Goal: Task Accomplishment & Management: Complete application form

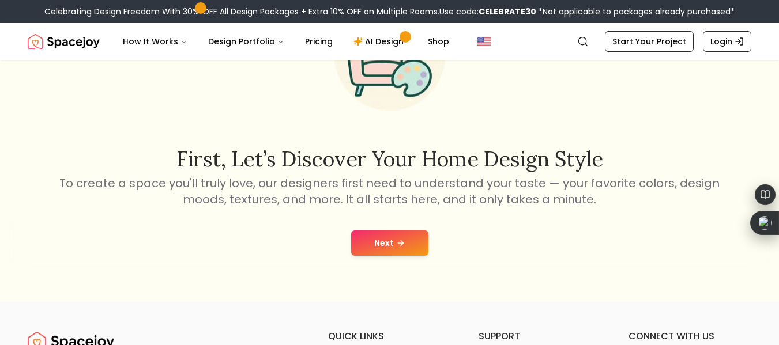
click at [416, 238] on button "Next" at bounding box center [389, 243] width 77 height 25
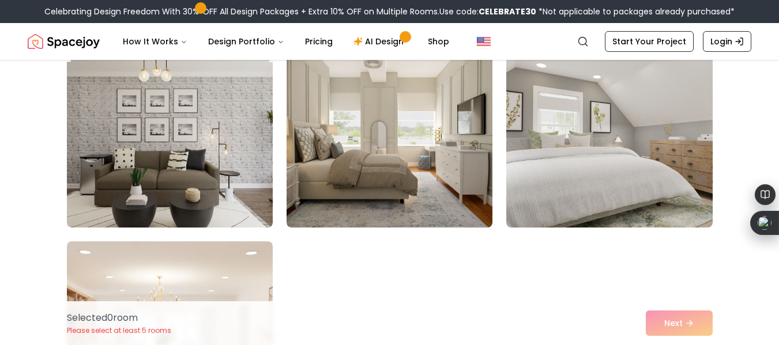
scroll to position [519, 0]
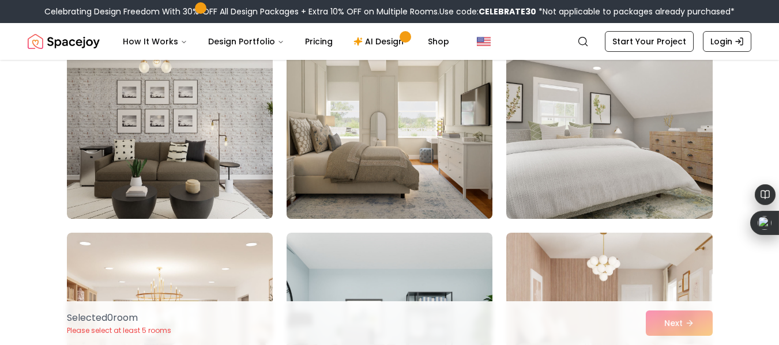
click at [420, 165] on img at bounding box center [389, 127] width 216 height 194
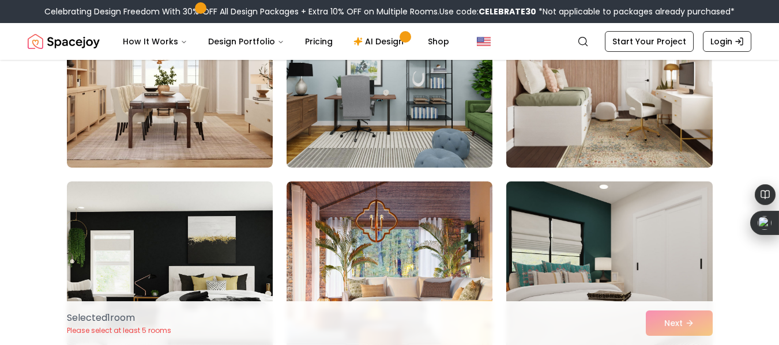
scroll to position [807, 0]
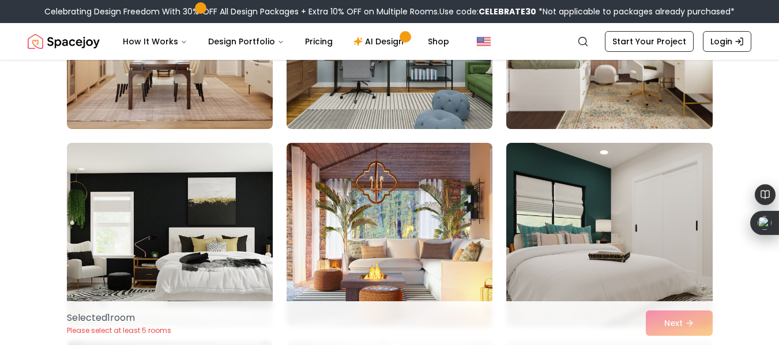
click at [624, 83] on img at bounding box center [609, 37] width 216 height 194
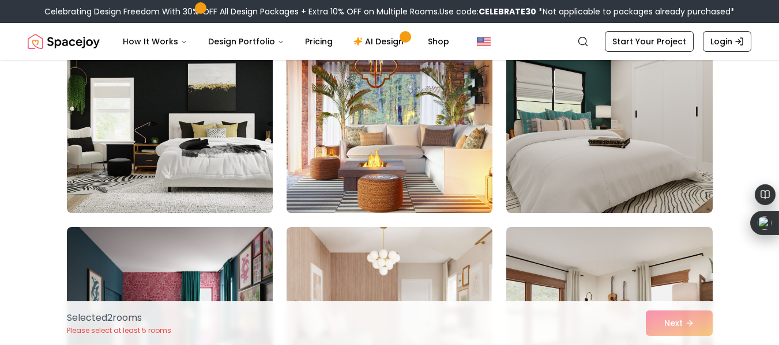
scroll to position [922, 0]
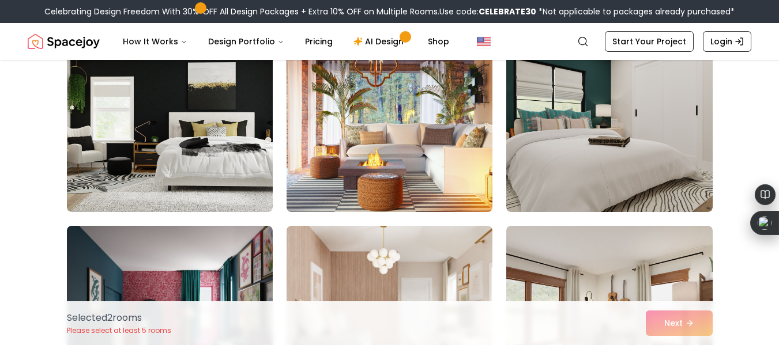
click at [391, 122] on img at bounding box center [389, 120] width 216 height 194
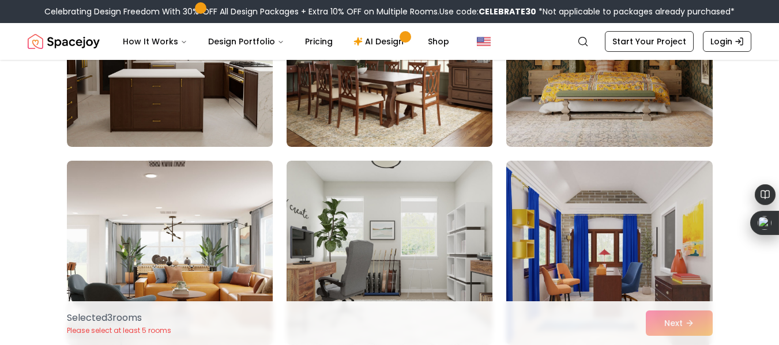
scroll to position [1845, 0]
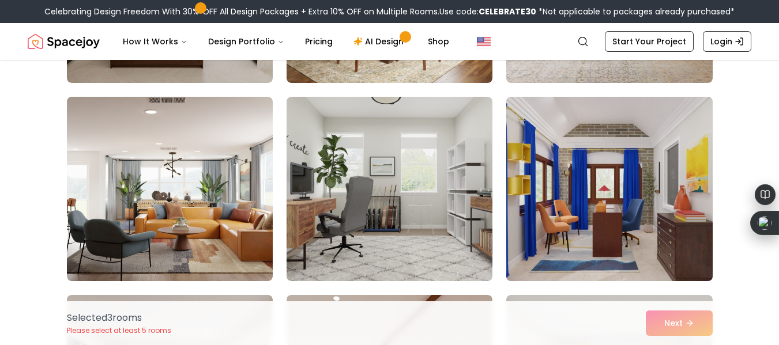
click at [571, 148] on img at bounding box center [609, 189] width 216 height 194
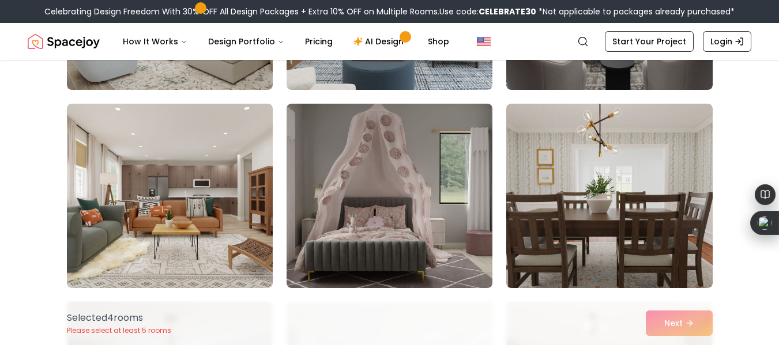
scroll to position [2652, 0]
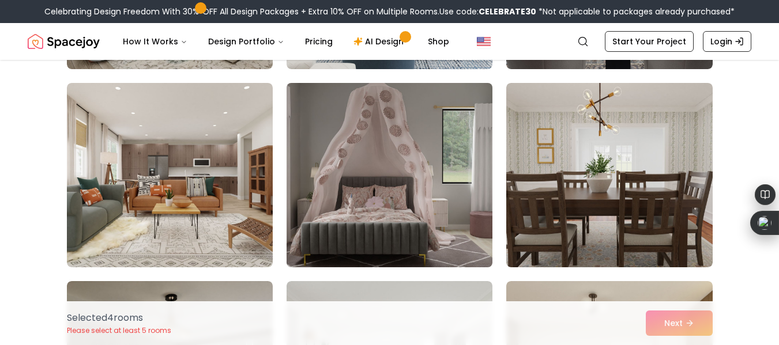
click at [440, 159] on img at bounding box center [389, 175] width 216 height 194
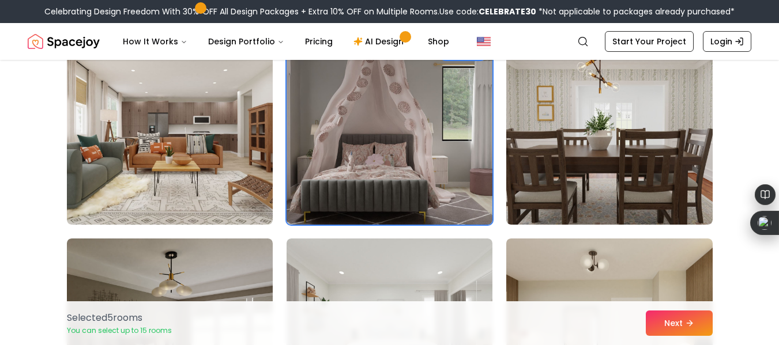
scroll to position [2825, 0]
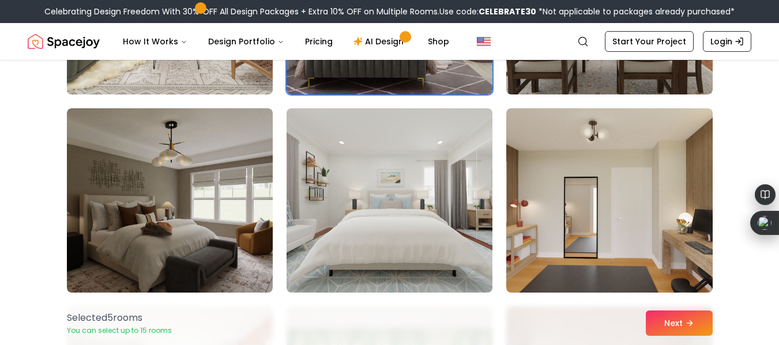
click at [189, 77] on img at bounding box center [170, 2] width 216 height 194
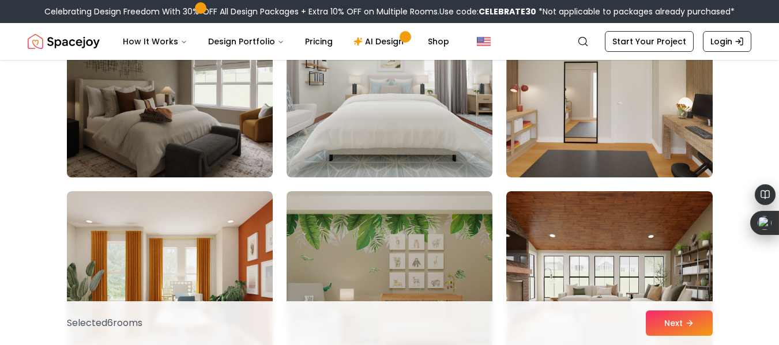
click at [190, 77] on img at bounding box center [170, 85] width 216 height 194
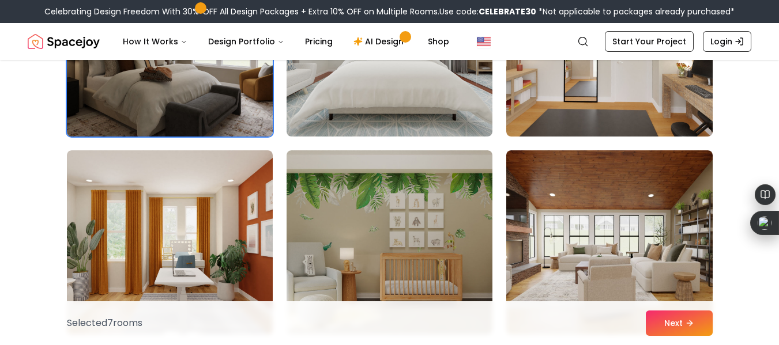
scroll to position [3113, 0]
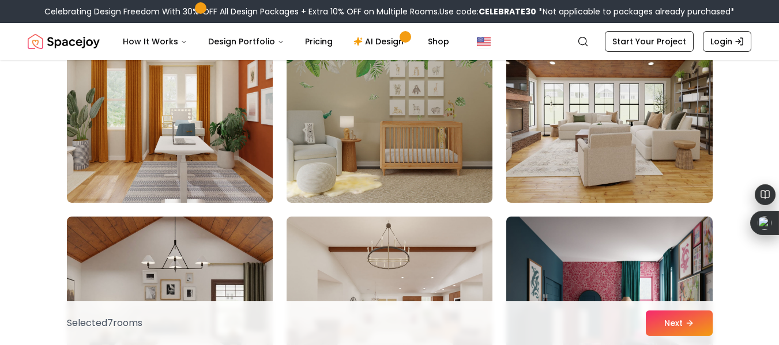
click at [190, 77] on img at bounding box center [170, 110] width 206 height 184
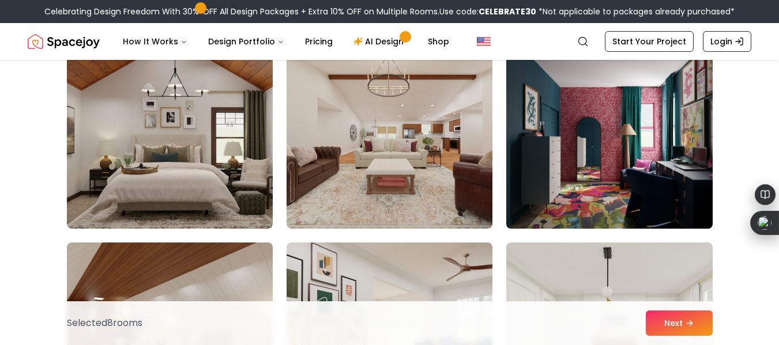
scroll to position [3286, 0]
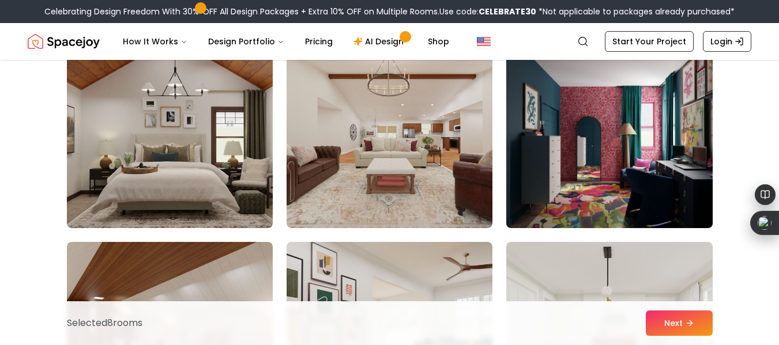
click at [622, 168] on img at bounding box center [609, 136] width 216 height 194
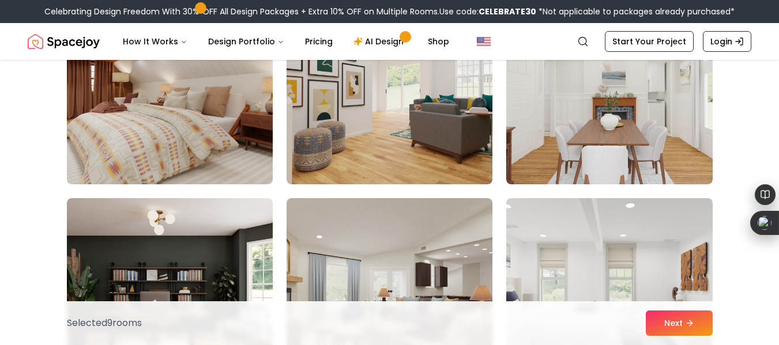
scroll to position [3459, 0]
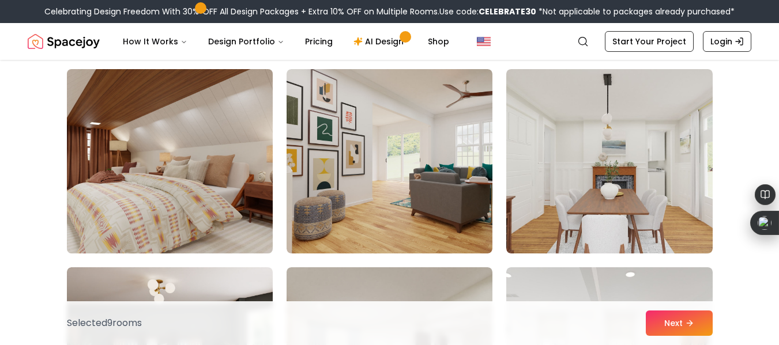
click at [200, 174] on img at bounding box center [170, 162] width 216 height 194
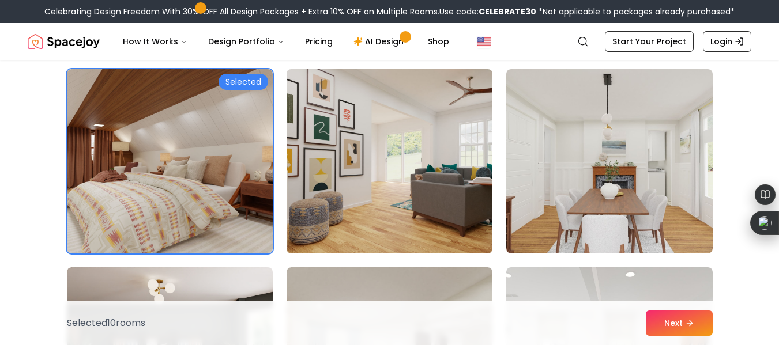
click at [338, 168] on img at bounding box center [389, 162] width 216 height 194
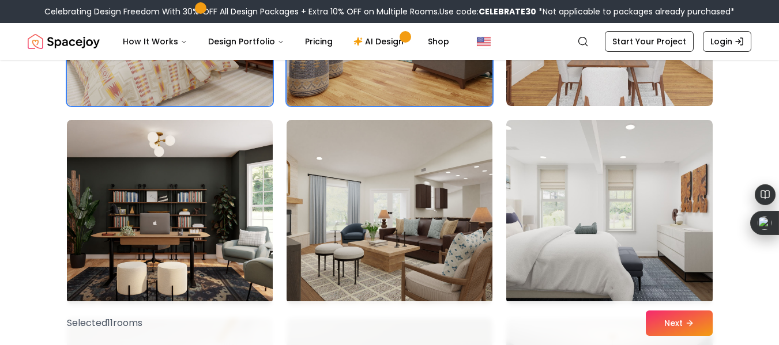
scroll to position [3632, 0]
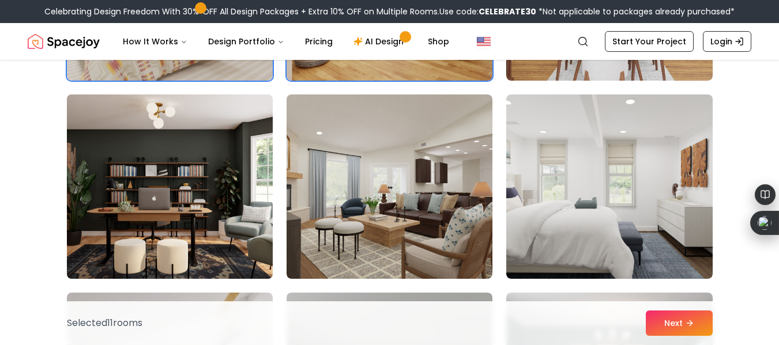
click at [232, 179] on img at bounding box center [170, 187] width 216 height 194
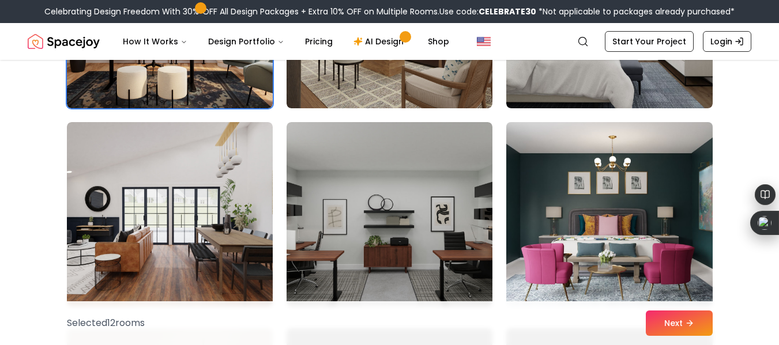
scroll to position [3805, 0]
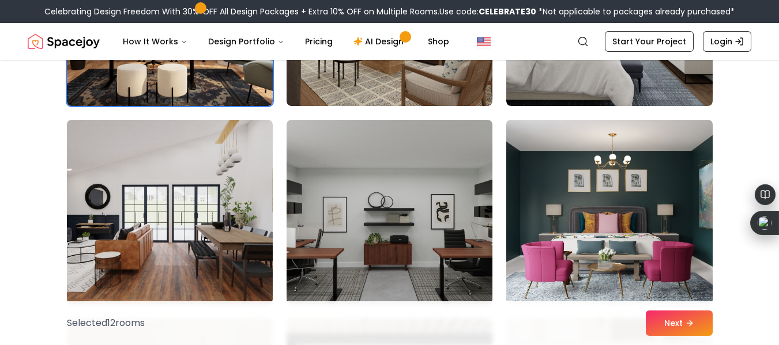
click at [598, 182] on img at bounding box center [609, 212] width 216 height 194
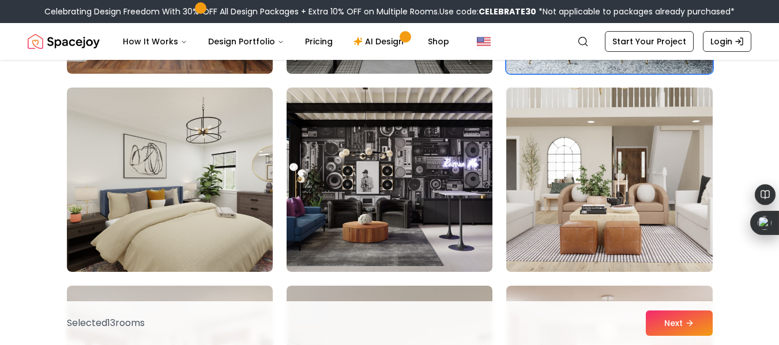
scroll to position [4093, 0]
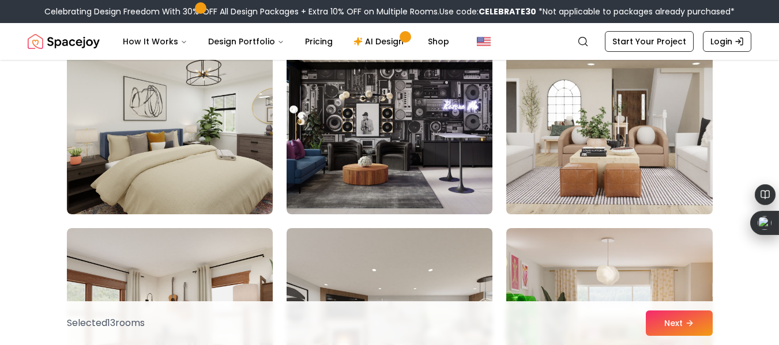
click at [545, 171] on img at bounding box center [609, 122] width 216 height 194
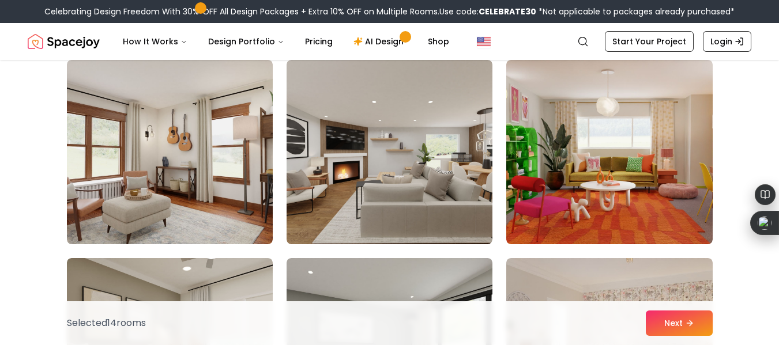
scroll to position [4266, 0]
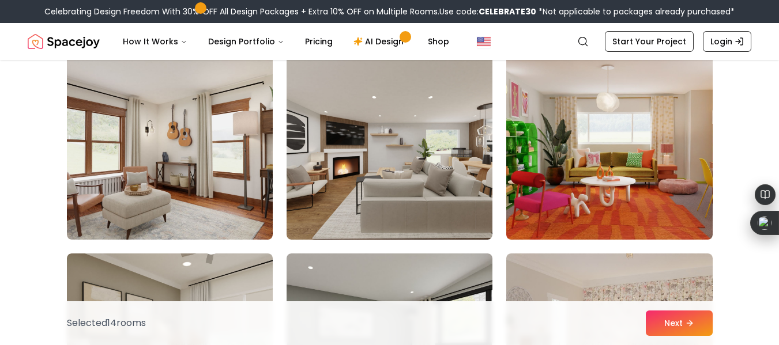
click at [545, 171] on img at bounding box center [609, 147] width 206 height 184
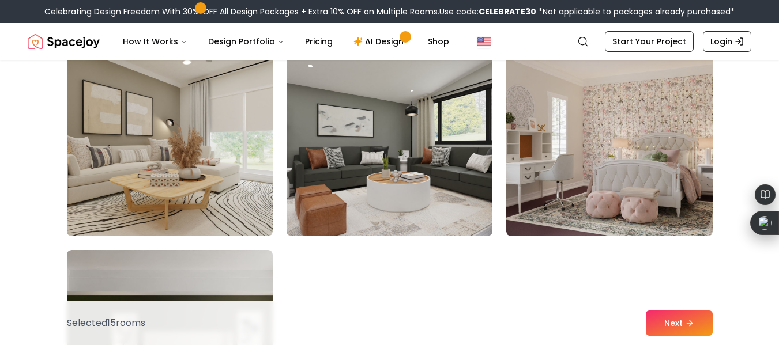
scroll to position [4497, 0]
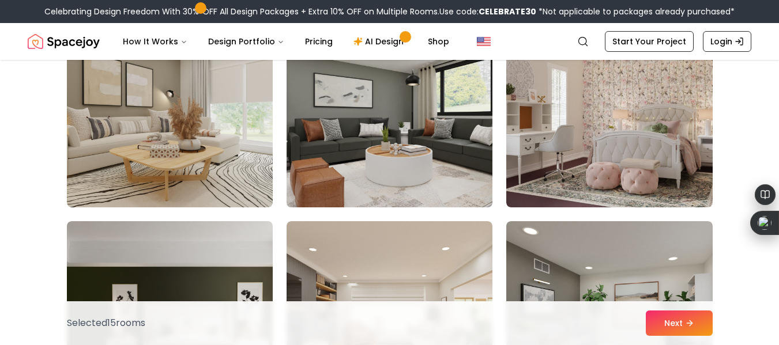
click at [425, 154] on img at bounding box center [389, 115] width 216 height 194
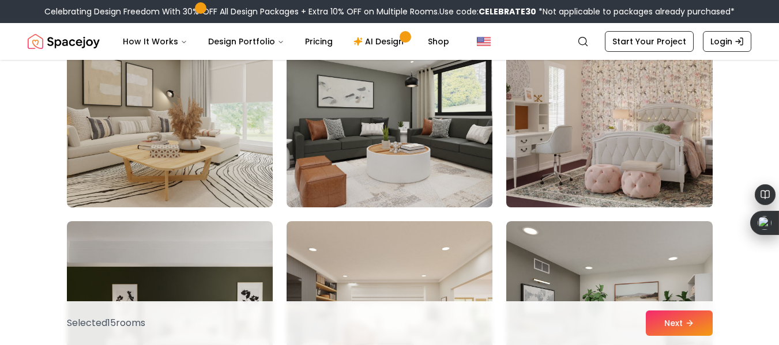
click at [556, 156] on img at bounding box center [609, 115] width 216 height 194
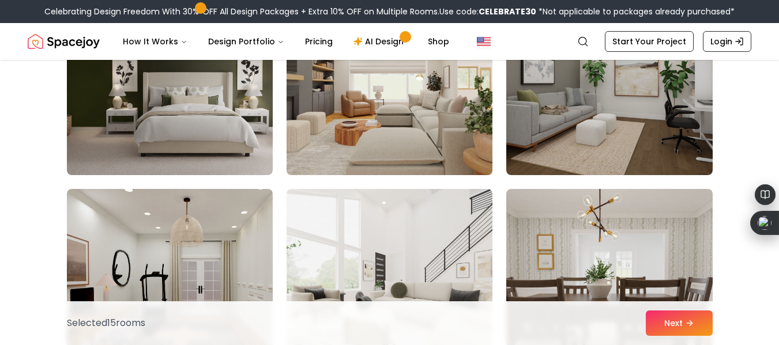
scroll to position [4843, 0]
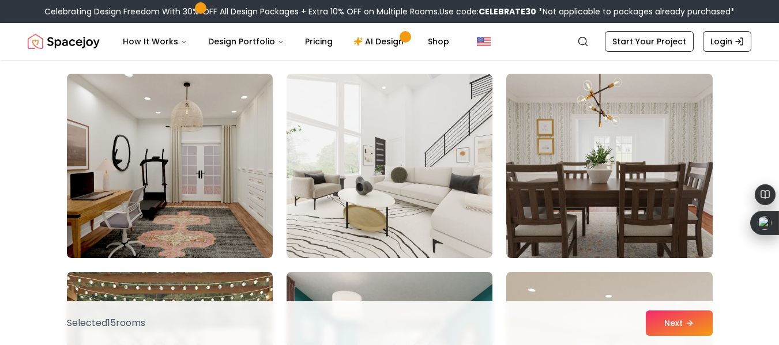
click at [450, 174] on img at bounding box center [390, 166] width 206 height 184
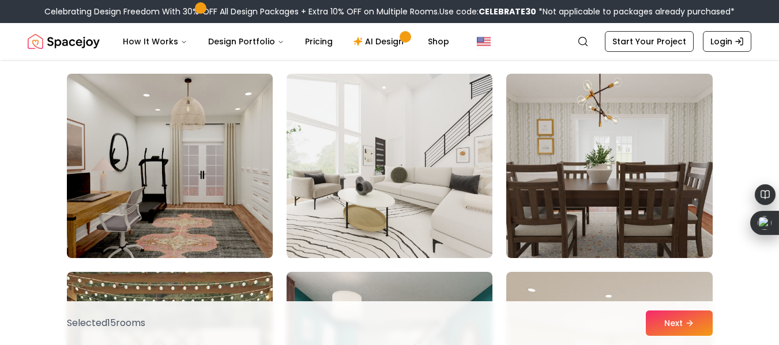
click at [234, 201] on img at bounding box center [170, 166] width 216 height 194
click at [231, 213] on img at bounding box center [170, 166] width 216 height 194
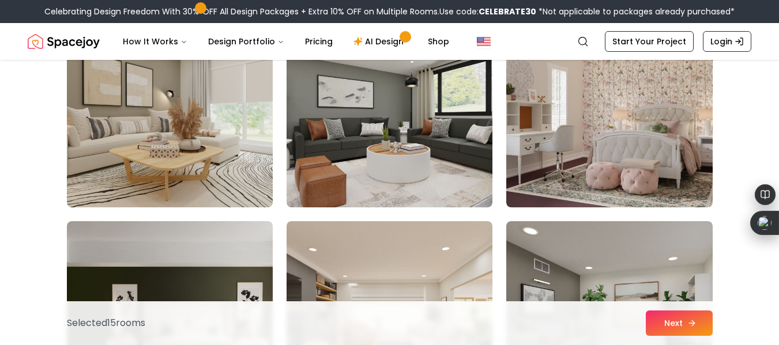
click at [690, 332] on button "Next" at bounding box center [679, 323] width 67 height 25
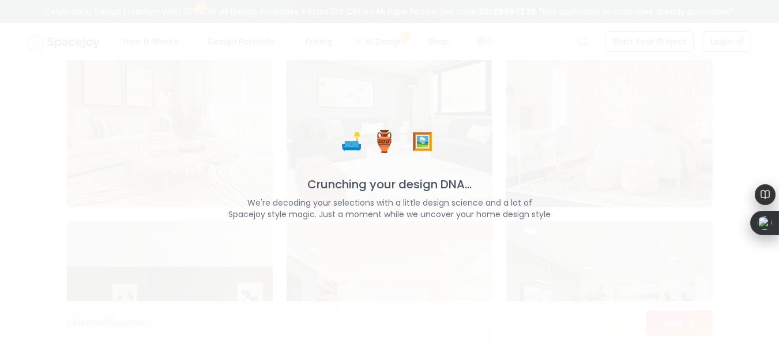
scroll to position [4497, 0]
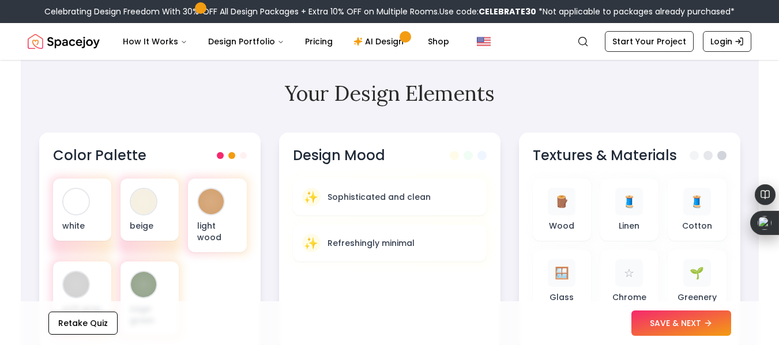
scroll to position [369, 0]
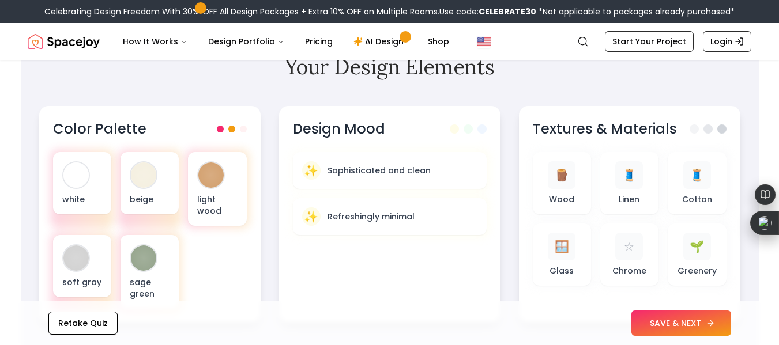
click at [710, 328] on button "SAVE & NEXT" at bounding box center [681, 323] width 100 height 25
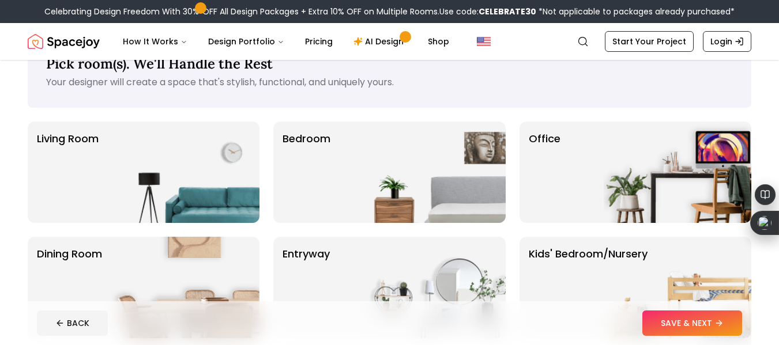
scroll to position [58, 0]
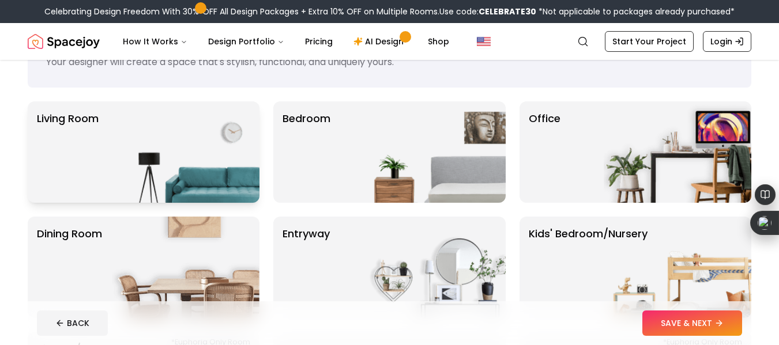
click at [161, 143] on img at bounding box center [186, 151] width 148 height 101
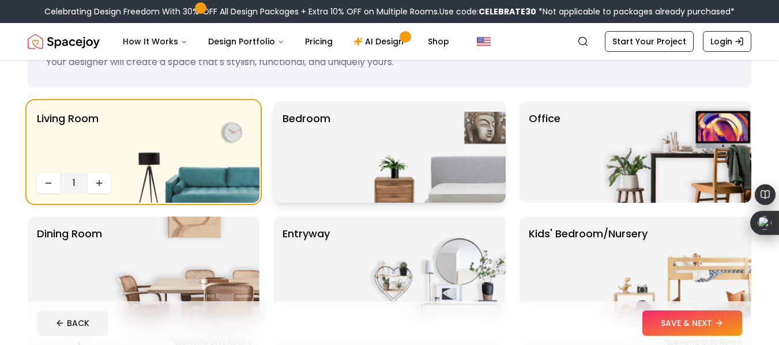
click at [382, 160] on img at bounding box center [432, 151] width 148 height 101
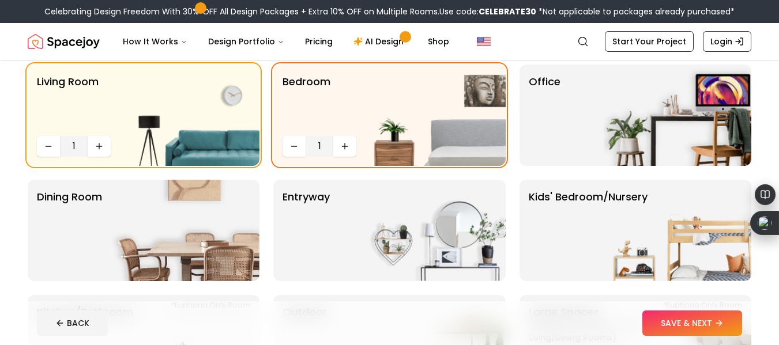
scroll to position [115, 0]
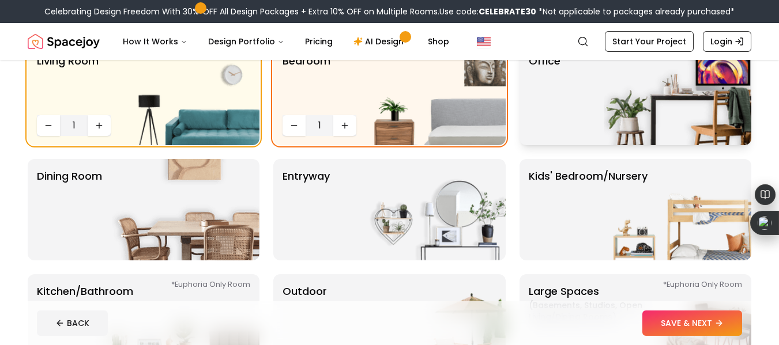
click at [660, 134] on img at bounding box center [678, 94] width 148 height 101
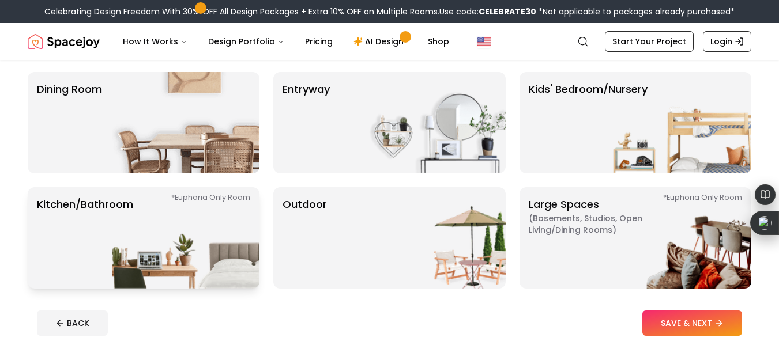
scroll to position [231, 0]
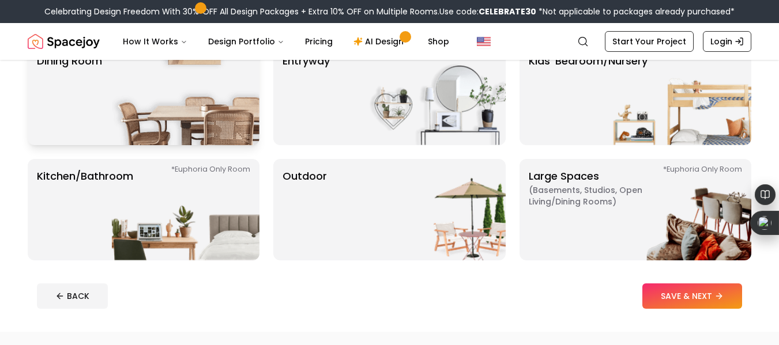
click at [205, 138] on img at bounding box center [186, 94] width 148 height 101
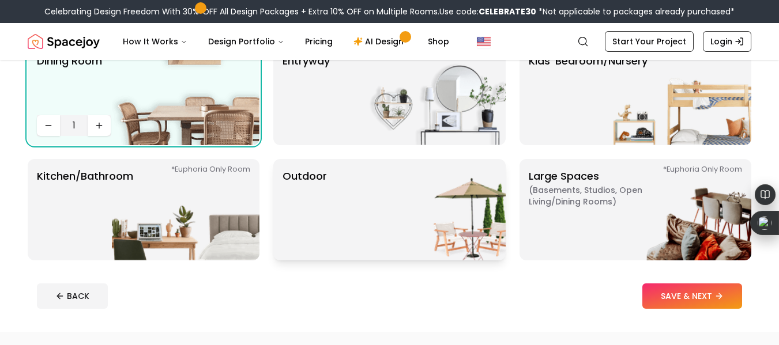
click at [341, 187] on div "Outdoor" at bounding box center [389, 209] width 232 height 101
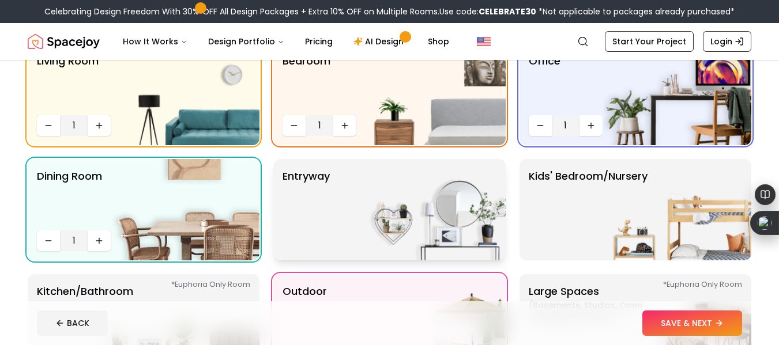
scroll to position [58, 0]
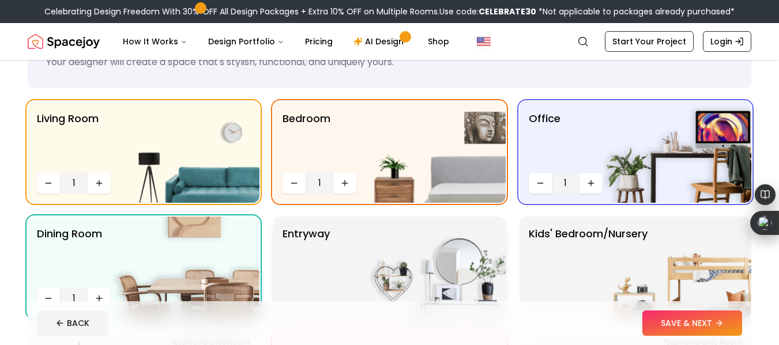
click at [384, 239] on img at bounding box center [432, 267] width 148 height 101
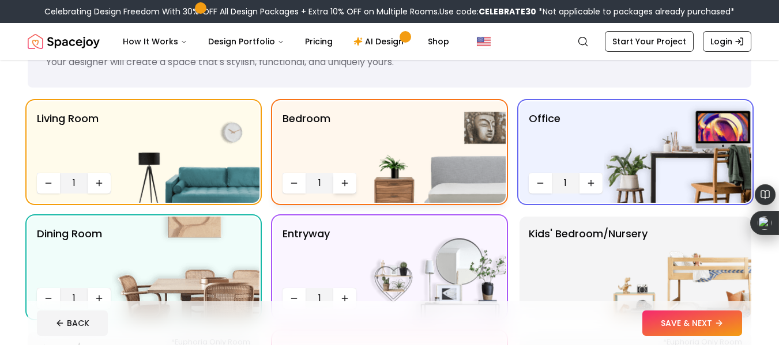
click at [340, 184] on button "Increase quantity" at bounding box center [344, 183] width 23 height 21
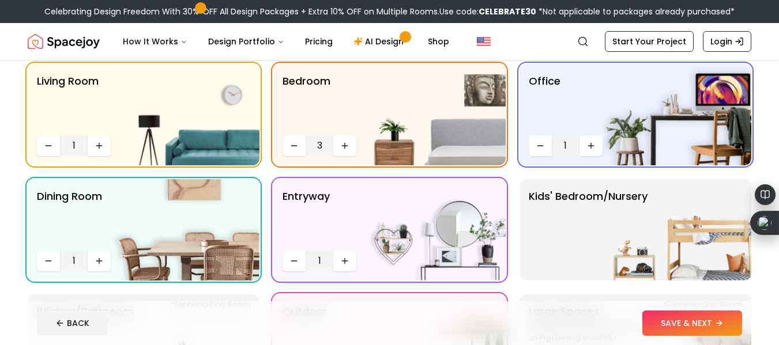
scroll to position [115, 0]
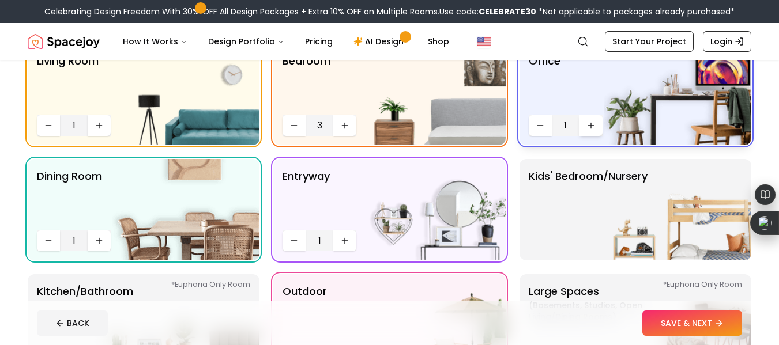
click at [598, 126] on button "Increase quantity" at bounding box center [590, 125] width 23 height 21
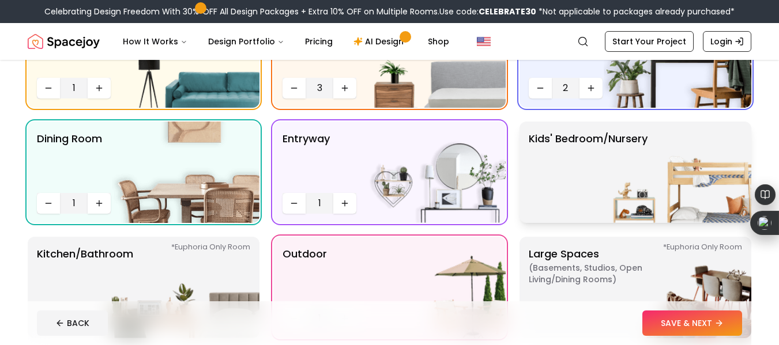
scroll to position [173, 0]
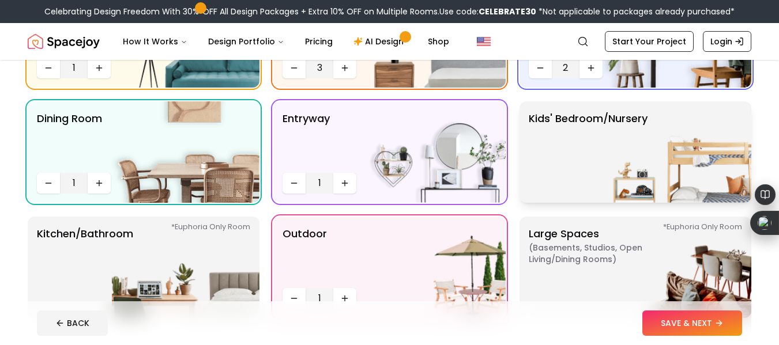
click at [630, 176] on img at bounding box center [678, 151] width 148 height 101
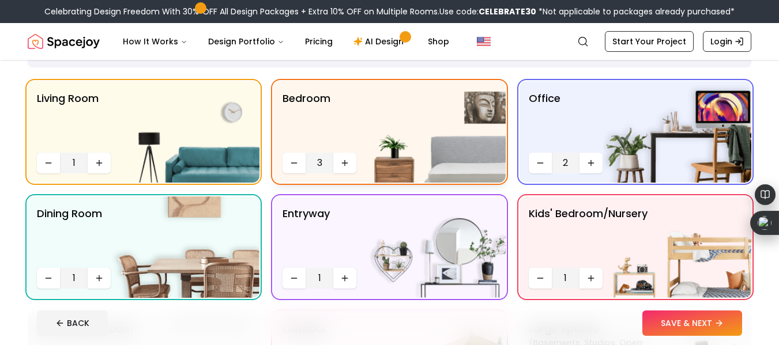
scroll to position [58, 0]
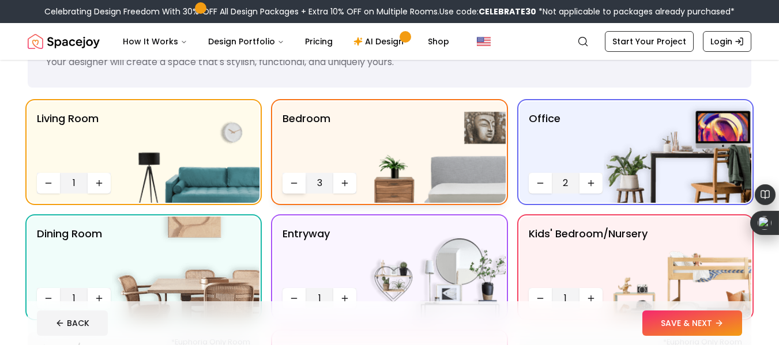
click at [291, 181] on icon "Decrease quantity" at bounding box center [293, 183] width 9 height 9
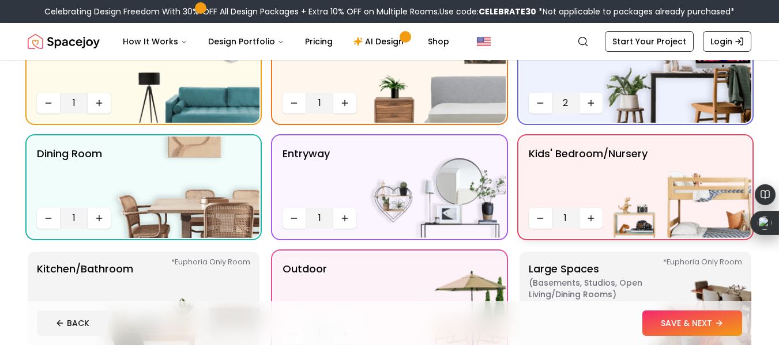
scroll to position [173, 0]
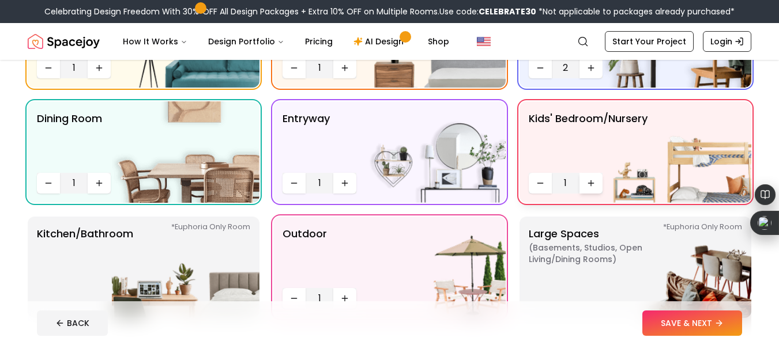
click at [589, 184] on icon "Increase quantity" at bounding box center [590, 183] width 9 height 9
click at [540, 183] on icon "Decrease quantity" at bounding box center [539, 183] width 5 height 0
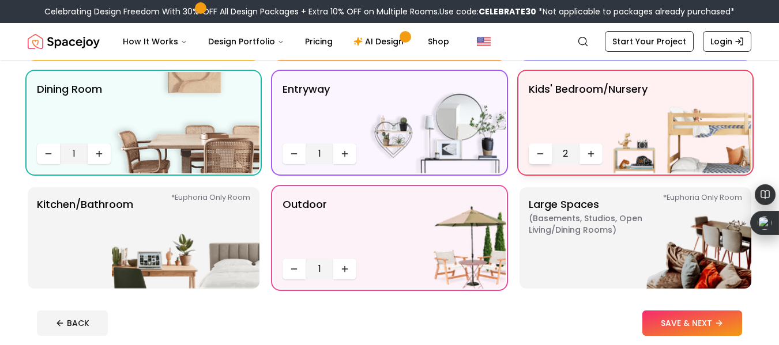
scroll to position [231, 0]
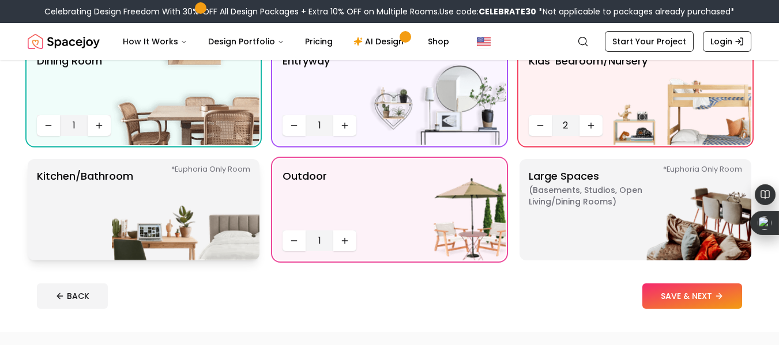
click at [145, 230] on img at bounding box center [186, 209] width 148 height 101
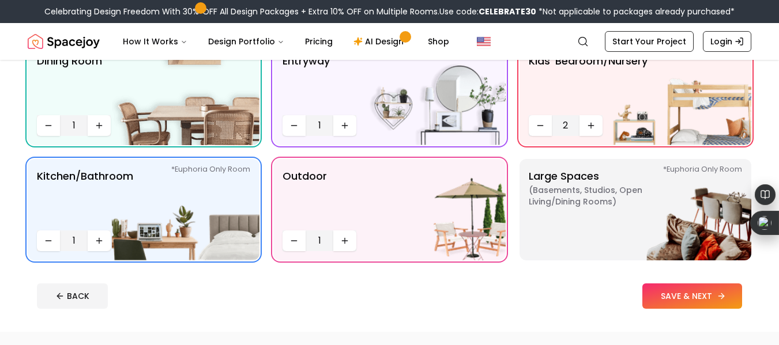
click at [706, 294] on button "SAVE & NEXT" at bounding box center [692, 296] width 100 height 25
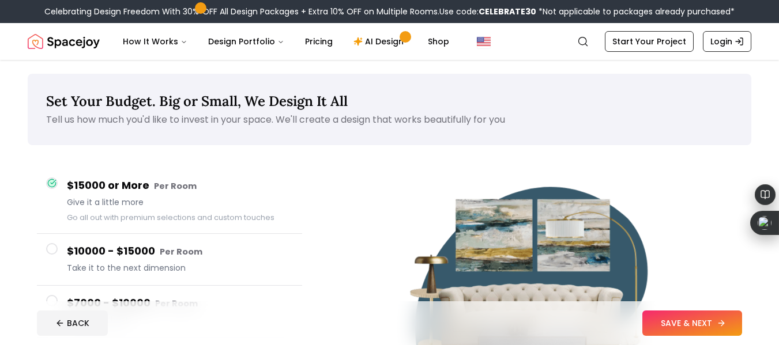
click at [662, 317] on button "SAVE & NEXT" at bounding box center [692, 323] width 100 height 25
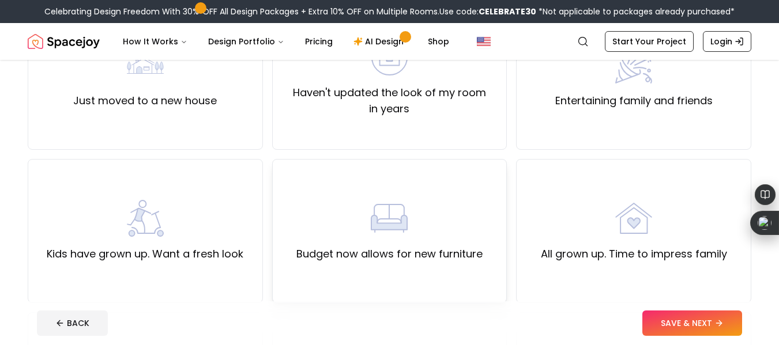
scroll to position [173, 0]
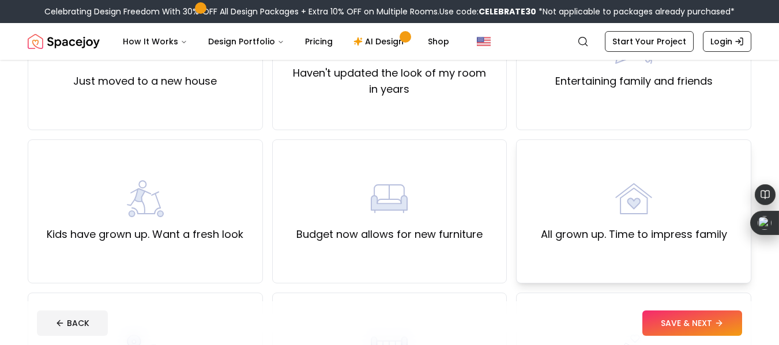
click at [560, 217] on div "All grown up. Time to impress family" at bounding box center [634, 211] width 186 height 62
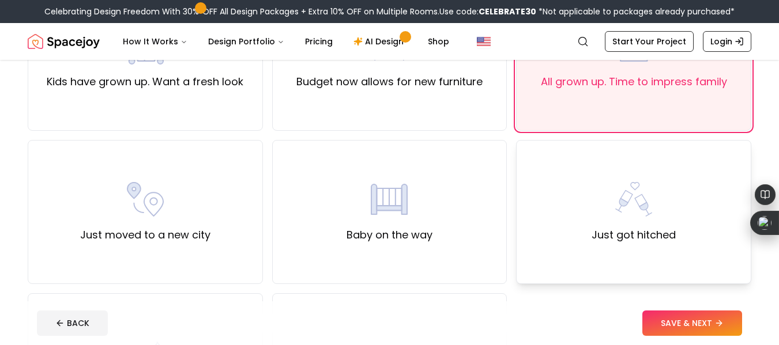
scroll to position [346, 0]
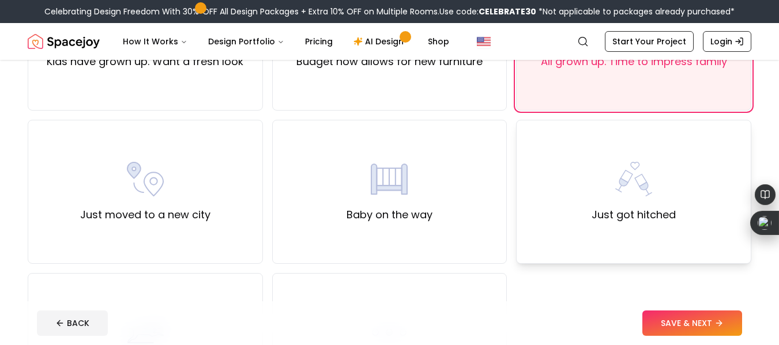
click at [605, 230] on div "Just got hitched" at bounding box center [633, 192] width 235 height 144
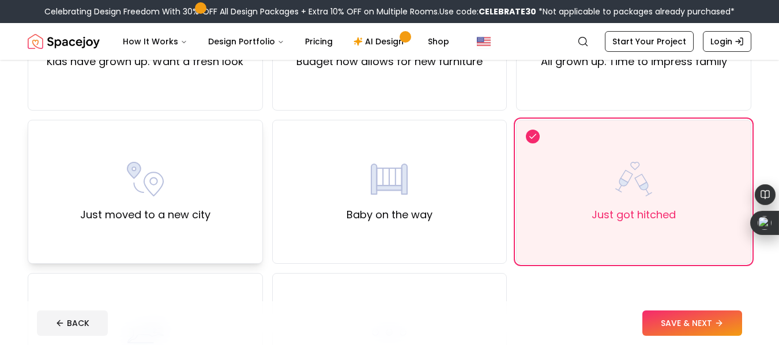
click at [142, 183] on img at bounding box center [145, 179] width 37 height 37
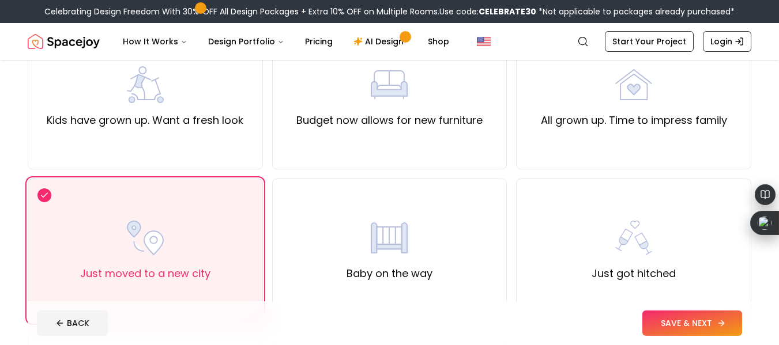
scroll to position [288, 0]
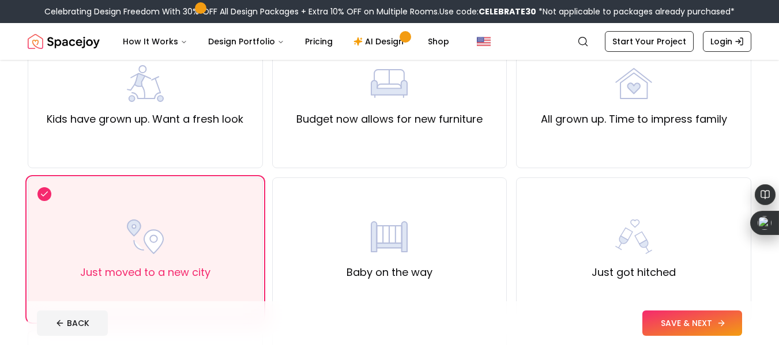
click at [703, 323] on button "SAVE & NEXT" at bounding box center [692, 323] width 100 height 25
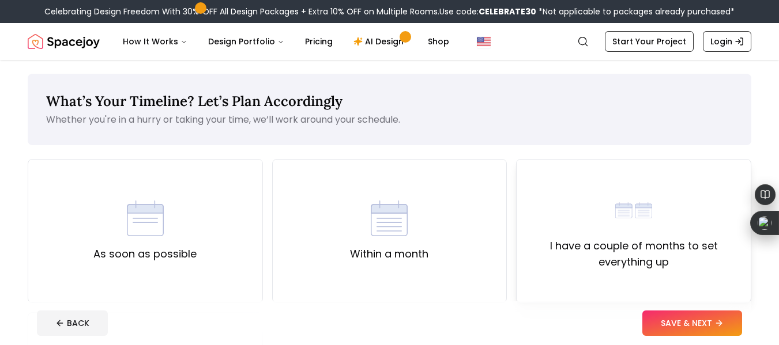
click at [609, 211] on div "I have a couple of months to set everything up" at bounding box center [634, 231] width 216 height 78
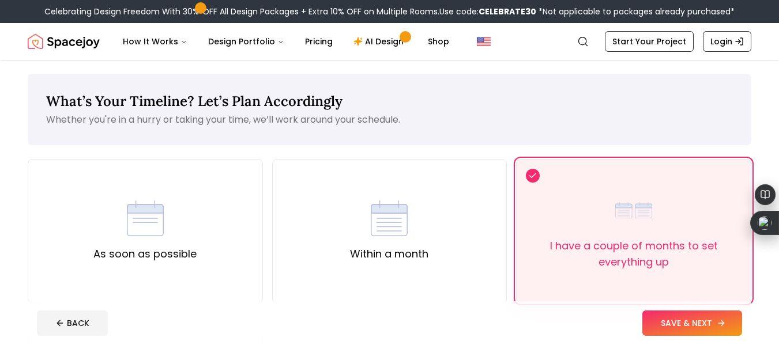
click at [722, 314] on button "SAVE & NEXT" at bounding box center [692, 323] width 100 height 25
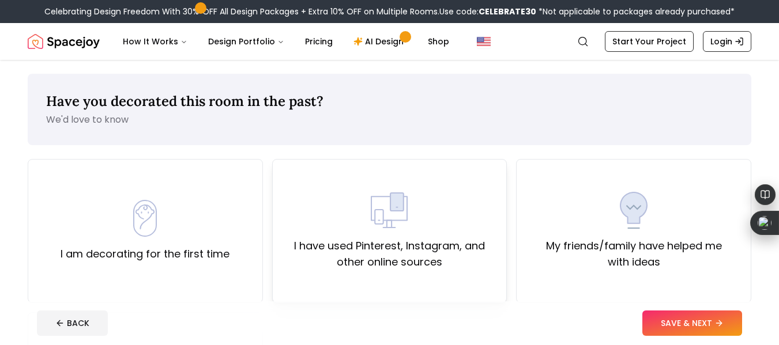
scroll to position [58, 0]
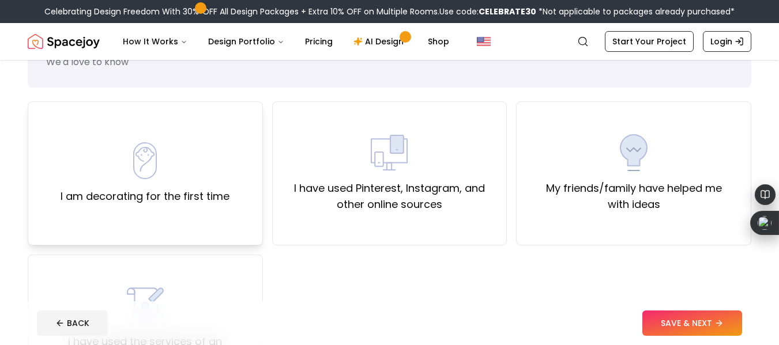
click at [250, 193] on div "I am decorating for the first time" at bounding box center [145, 173] width 235 height 144
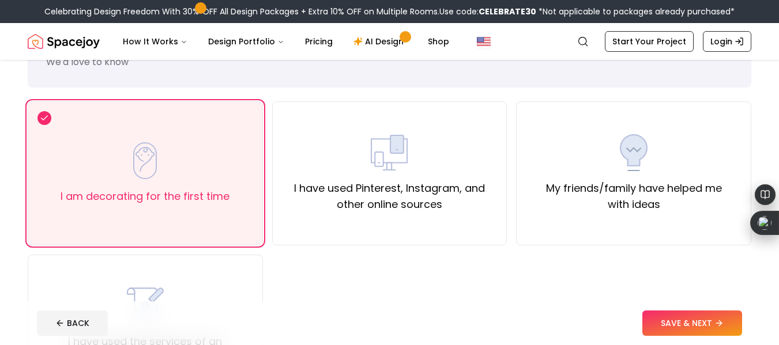
click at [713, 331] on button "SAVE & NEXT" at bounding box center [692, 323] width 100 height 25
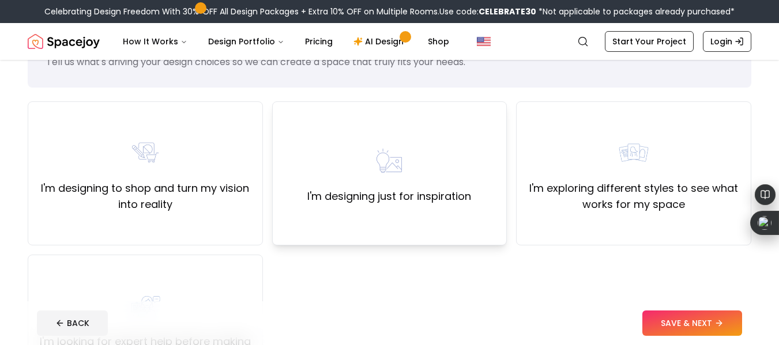
click at [441, 229] on div "I'm designing just for inspiration" at bounding box center [389, 173] width 235 height 144
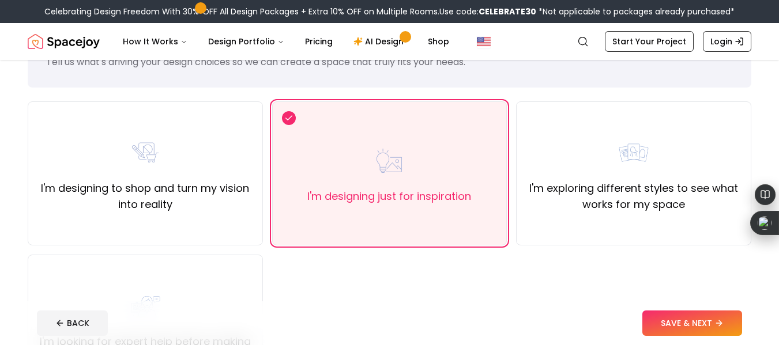
click at [711, 328] on button "SAVE & NEXT" at bounding box center [692, 323] width 100 height 25
